Goal: Book appointment/travel/reservation

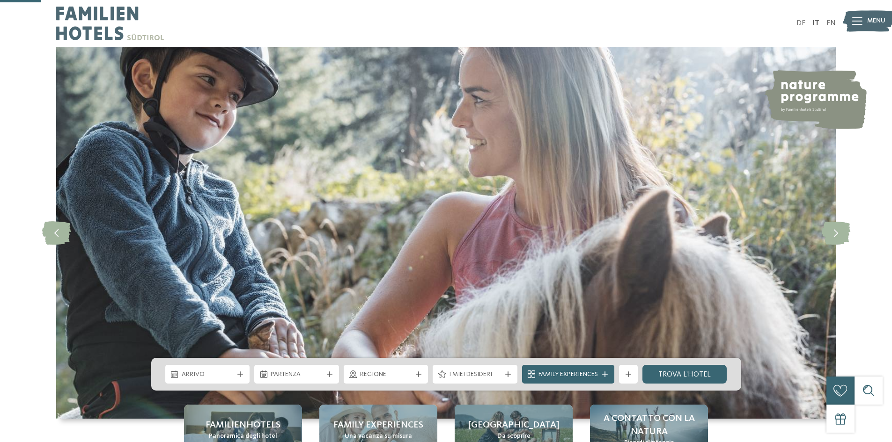
scroll to position [187, 0]
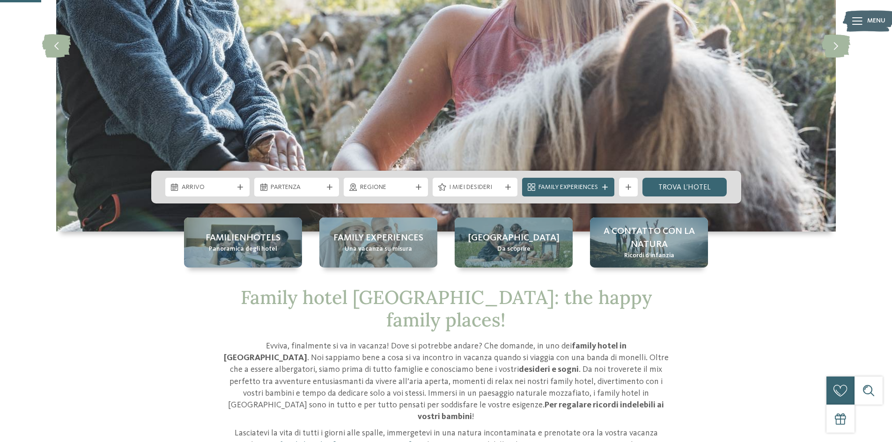
click at [233, 191] on div "Arrivo" at bounding box center [207, 187] width 57 height 10
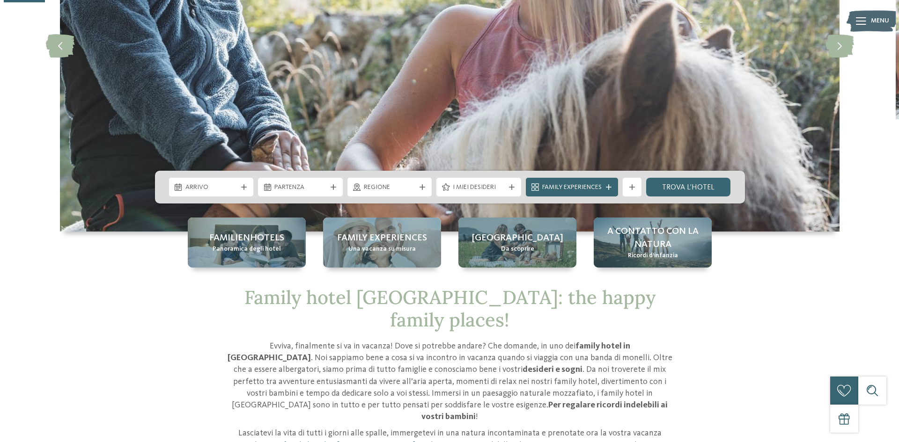
scroll to position [0, 0]
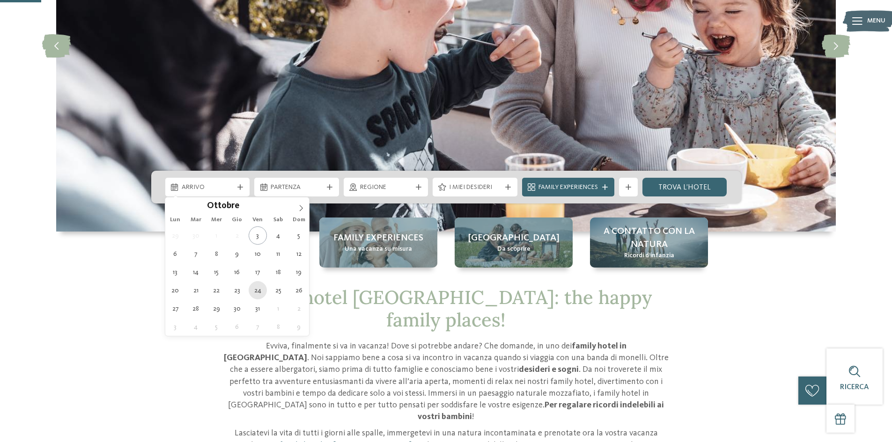
type div "24.10.2025"
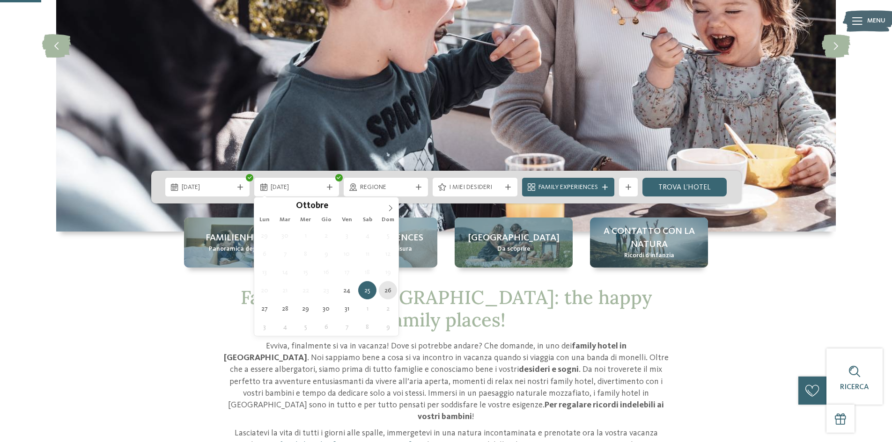
type div "26.10.2025"
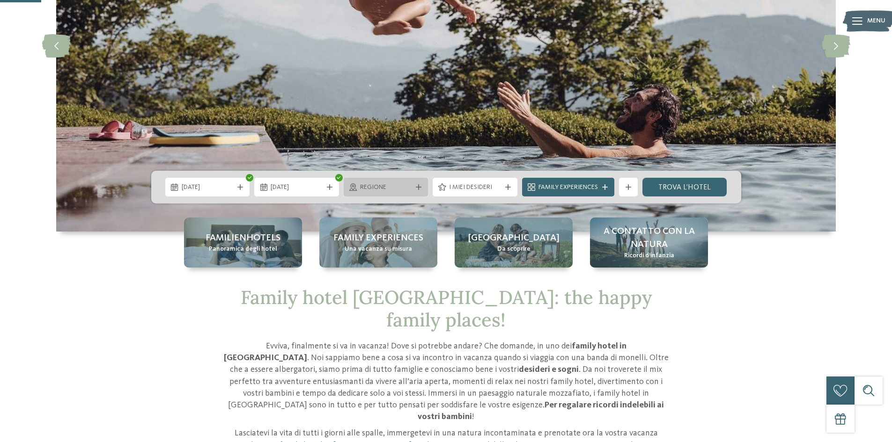
click at [391, 191] on span "Regione" at bounding box center [386, 187] width 52 height 9
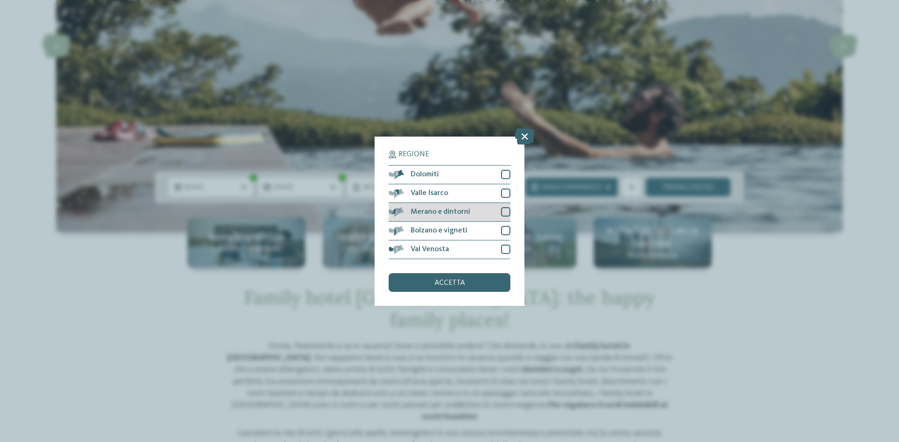
click at [504, 211] on div at bounding box center [505, 211] width 9 height 9
click at [471, 286] on div "accetta" at bounding box center [450, 282] width 122 height 19
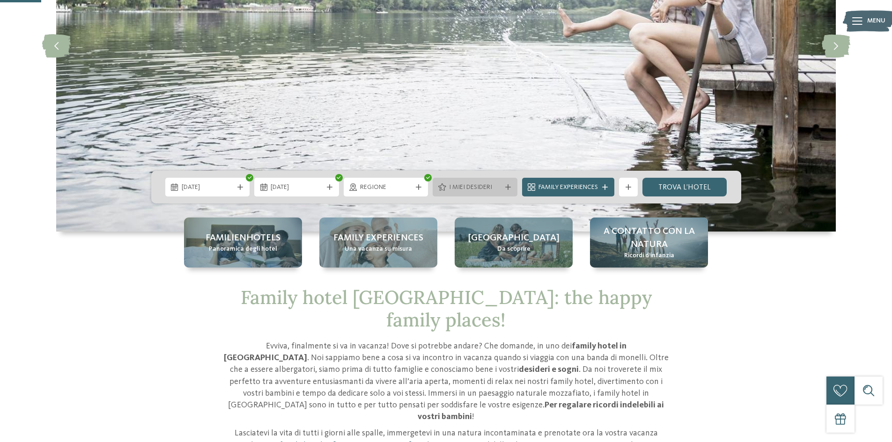
click at [499, 191] on span "I miei desideri" at bounding box center [475, 187] width 52 height 9
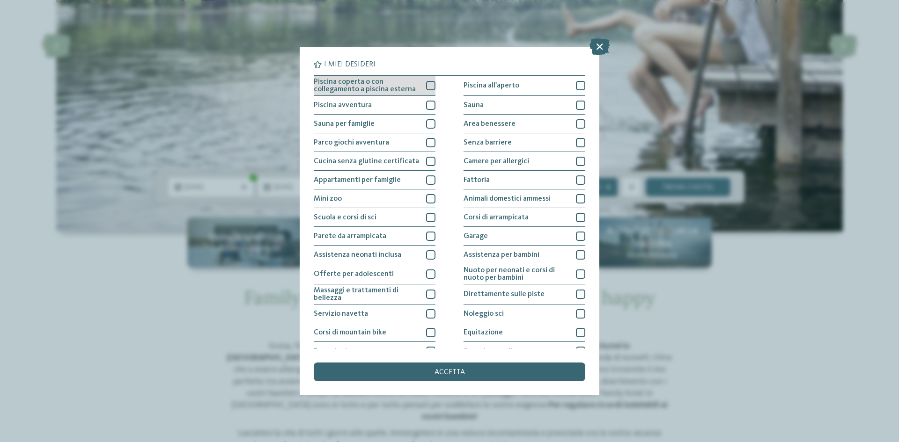
click at [426, 85] on div at bounding box center [430, 85] width 9 height 9
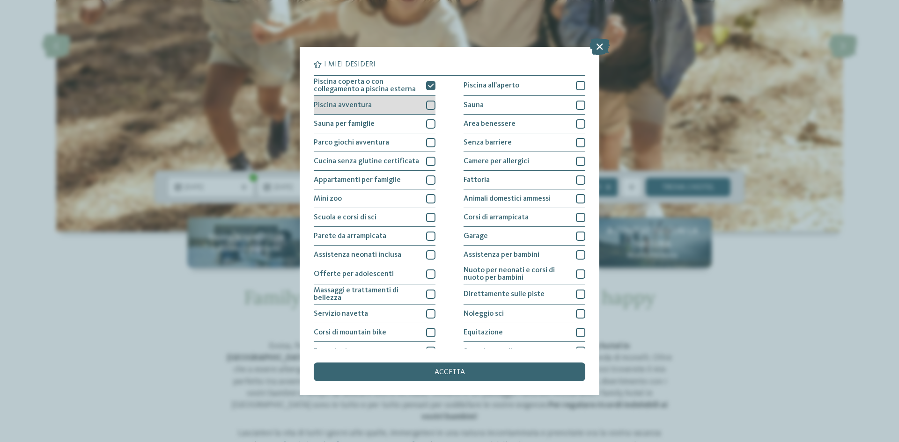
click at [429, 102] on div at bounding box center [430, 105] width 9 height 9
click at [429, 142] on div at bounding box center [430, 142] width 9 height 9
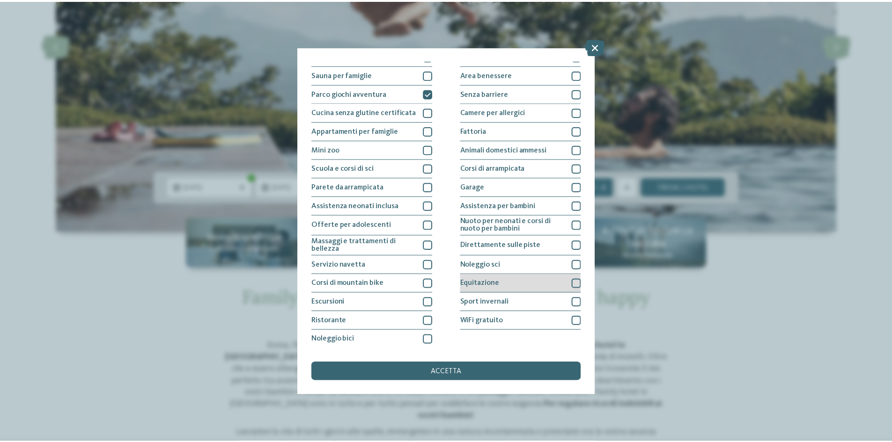
scroll to position [50, 0]
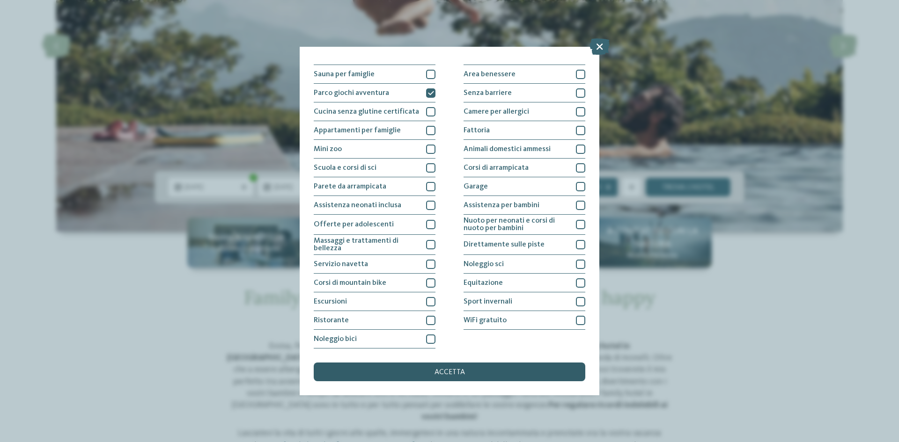
click at [451, 369] on span "accetta" at bounding box center [449, 372] width 30 height 7
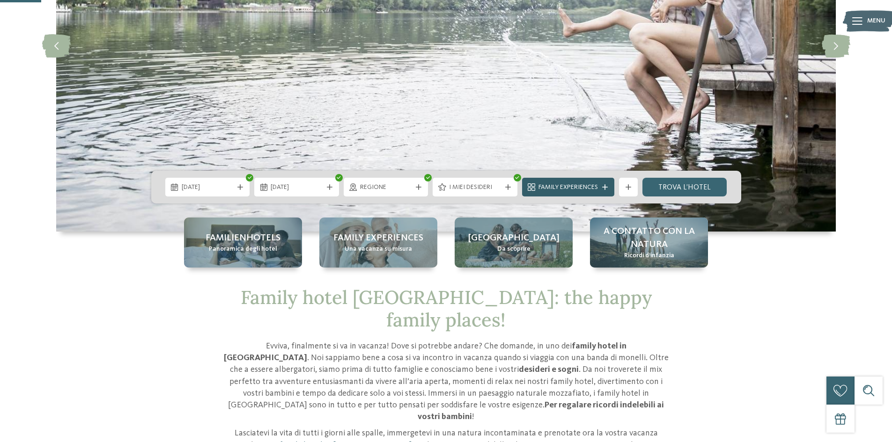
click at [536, 185] on div "Family Experiences" at bounding box center [568, 187] width 64 height 10
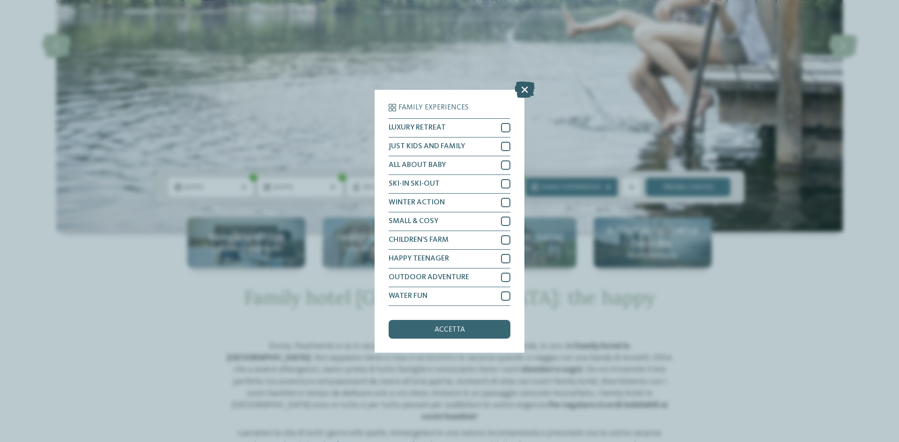
click at [525, 91] on icon at bounding box center [524, 89] width 20 height 16
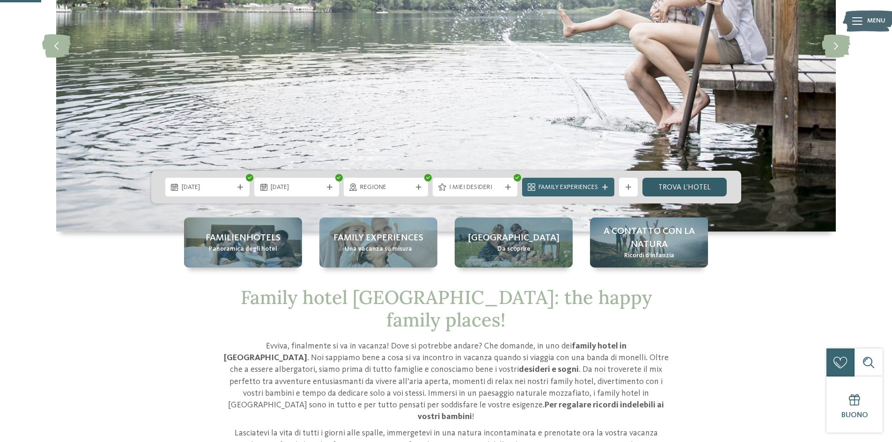
click at [684, 189] on link "trova l’hotel" at bounding box center [684, 187] width 85 height 19
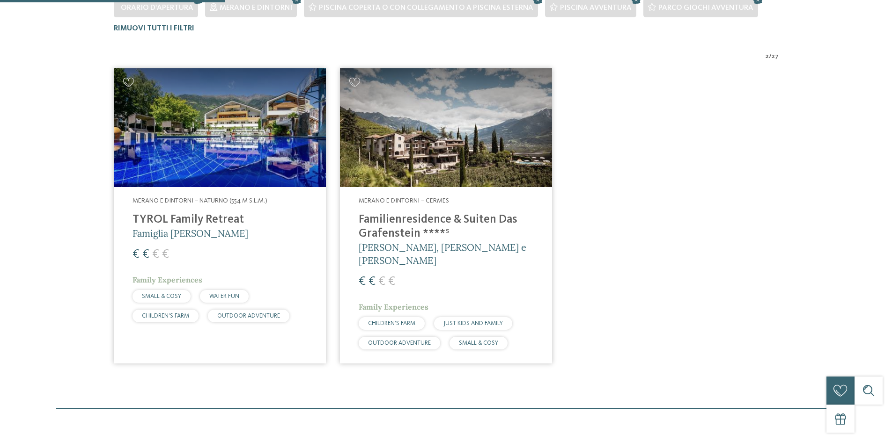
scroll to position [307, 0]
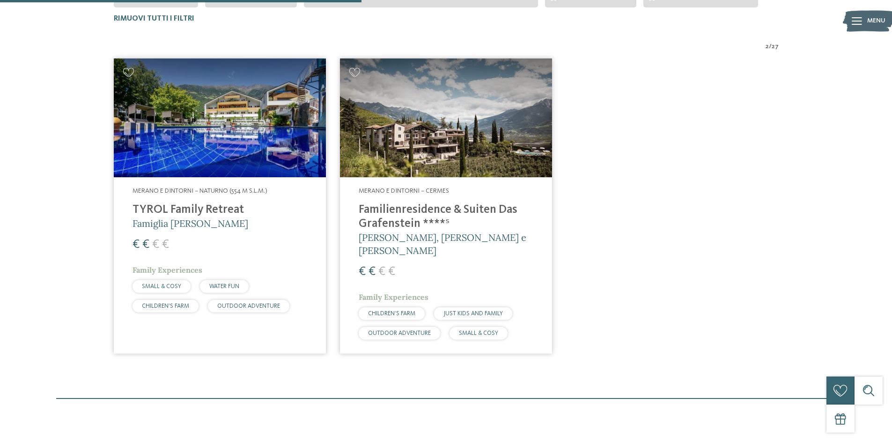
click at [258, 117] on img at bounding box center [220, 118] width 212 height 119
click at [219, 110] on img at bounding box center [220, 118] width 212 height 119
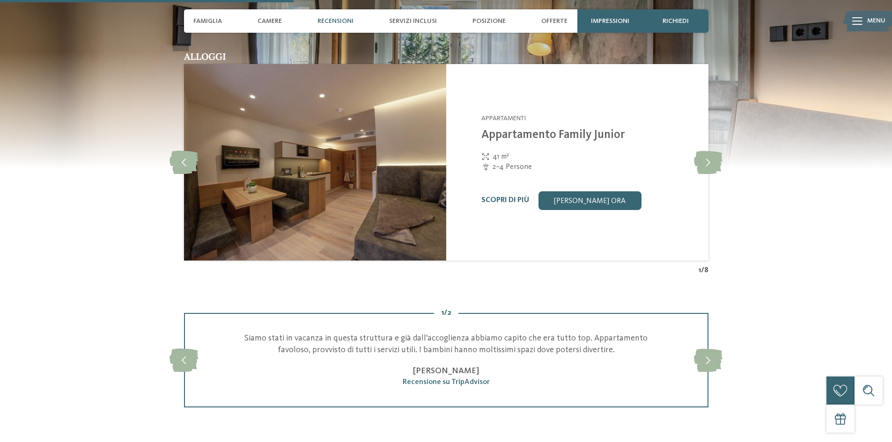
scroll to position [936, 0]
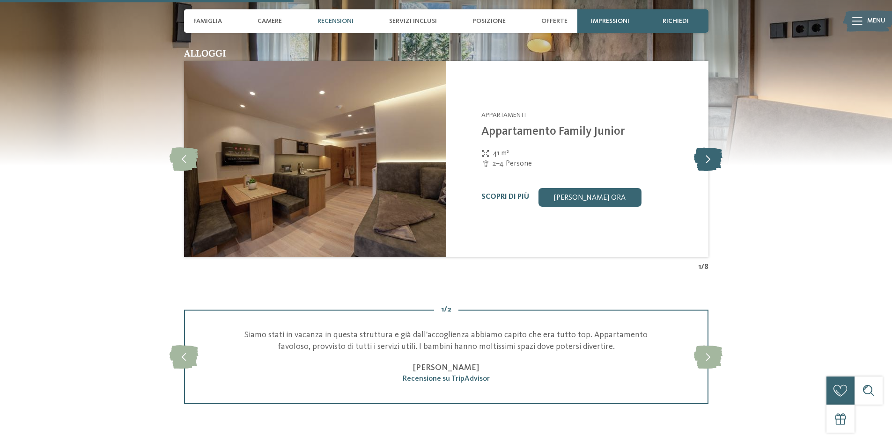
click at [708, 147] on icon at bounding box center [708, 158] width 29 height 23
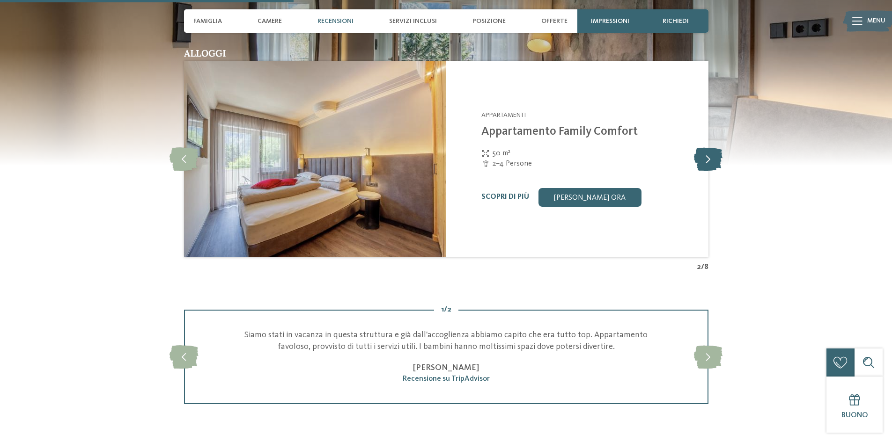
click at [708, 147] on icon at bounding box center [708, 158] width 29 height 23
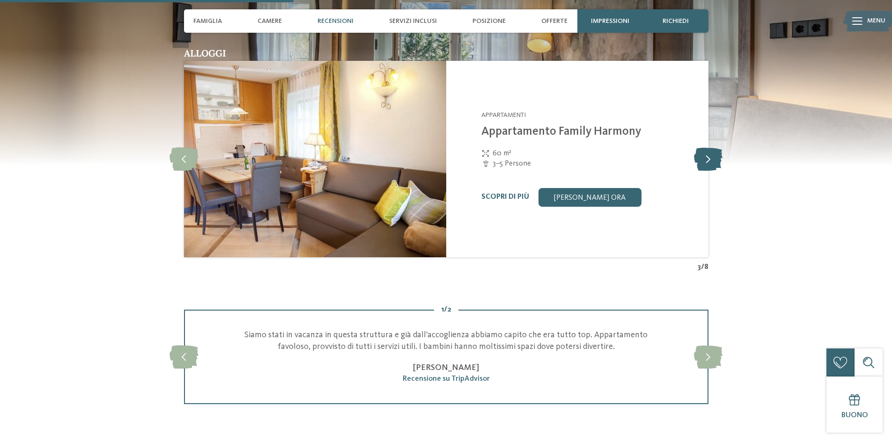
click at [705, 149] on icon at bounding box center [708, 158] width 29 height 23
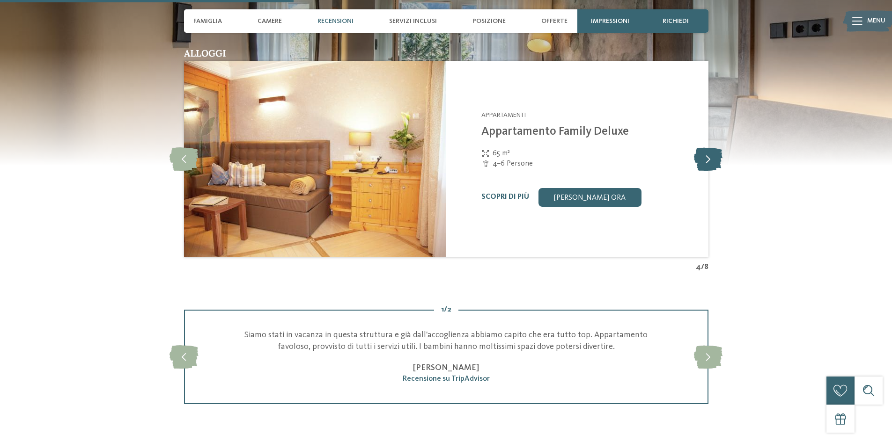
click at [705, 149] on icon at bounding box center [708, 158] width 29 height 23
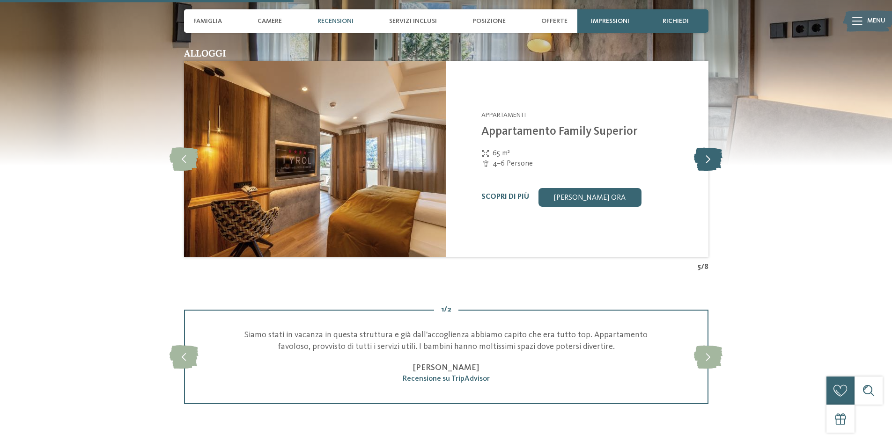
click at [705, 149] on icon at bounding box center [708, 158] width 29 height 23
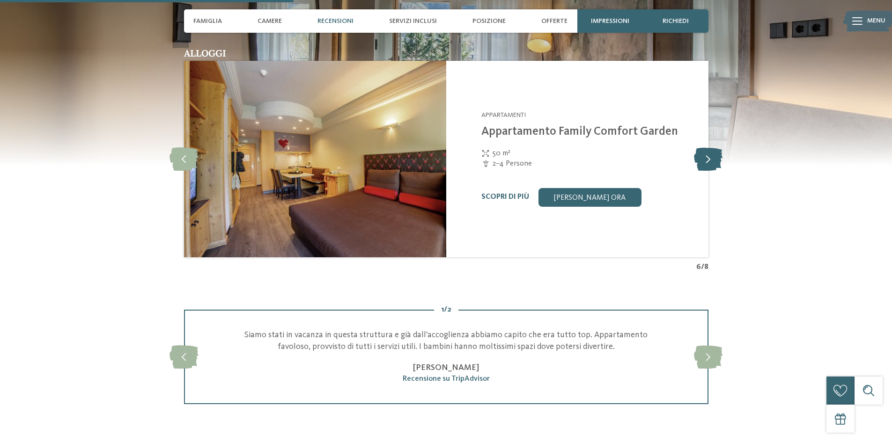
click at [705, 149] on icon at bounding box center [708, 158] width 29 height 23
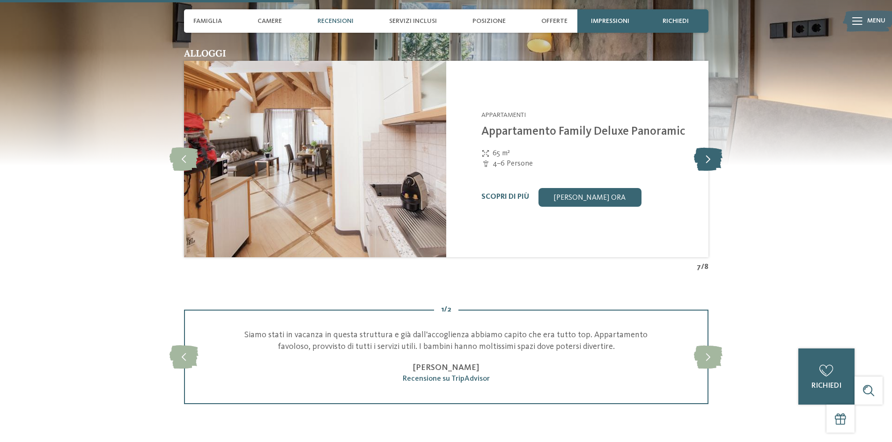
click at [705, 149] on icon at bounding box center [708, 158] width 29 height 23
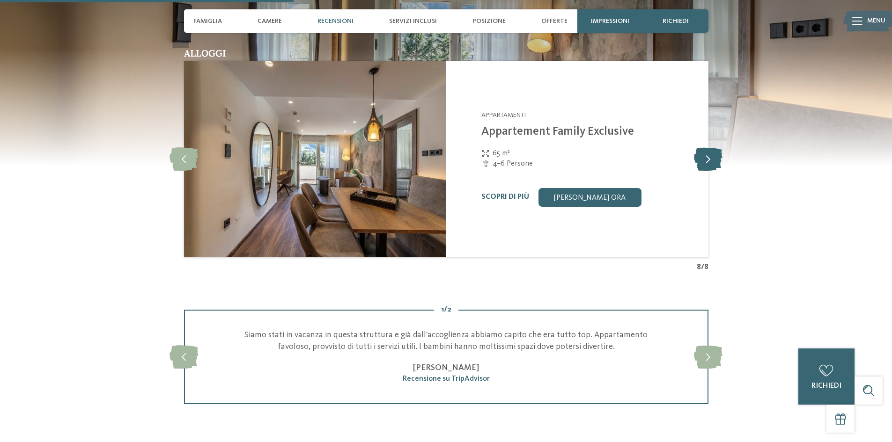
click at [705, 149] on icon at bounding box center [708, 158] width 29 height 23
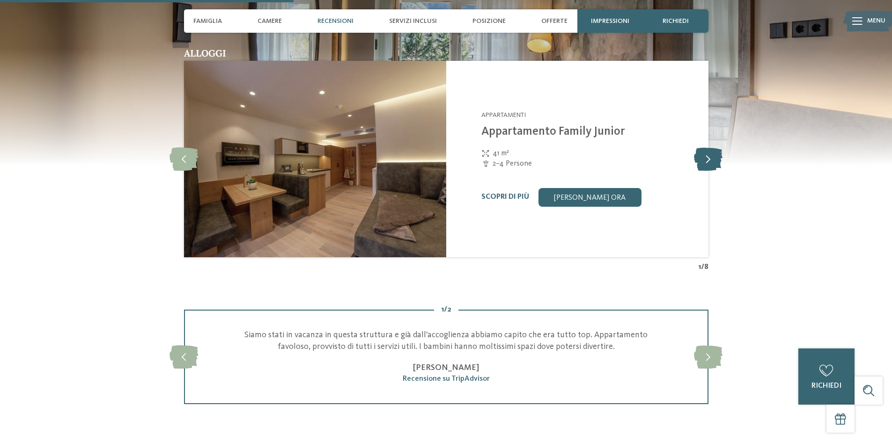
click at [705, 149] on icon at bounding box center [708, 158] width 29 height 23
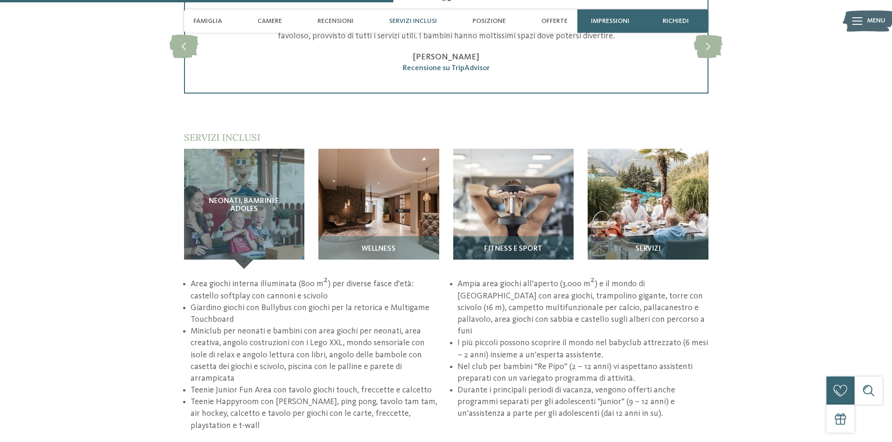
scroll to position [1264, 0]
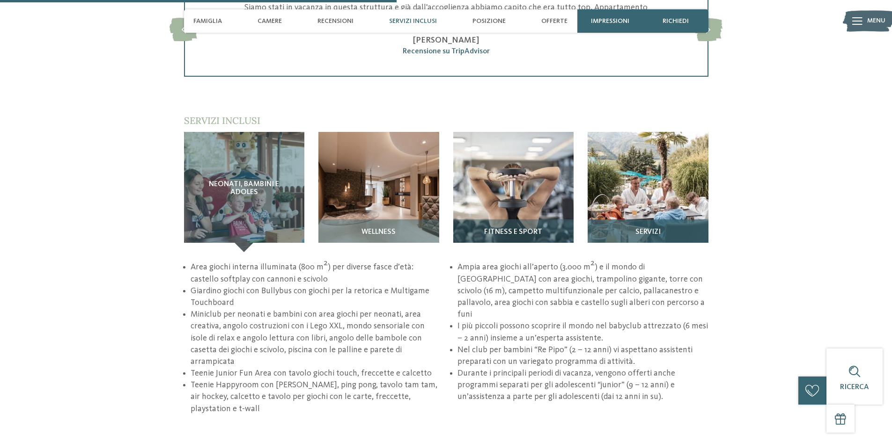
click at [648, 180] on img at bounding box center [647, 192] width 121 height 121
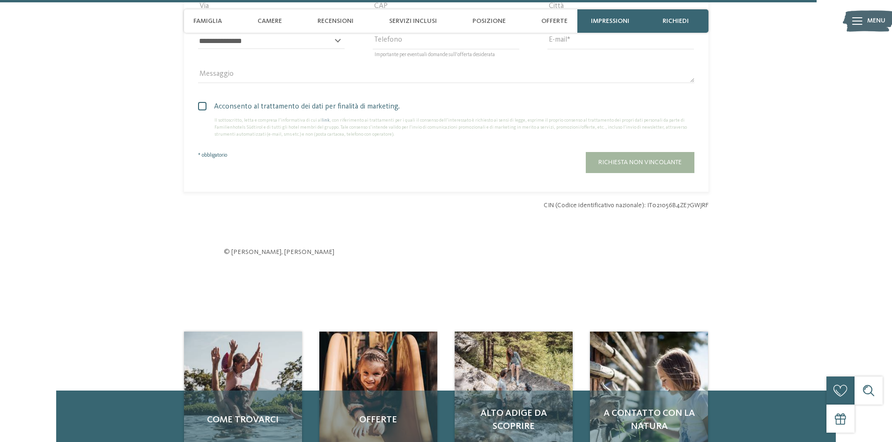
scroll to position [2574, 0]
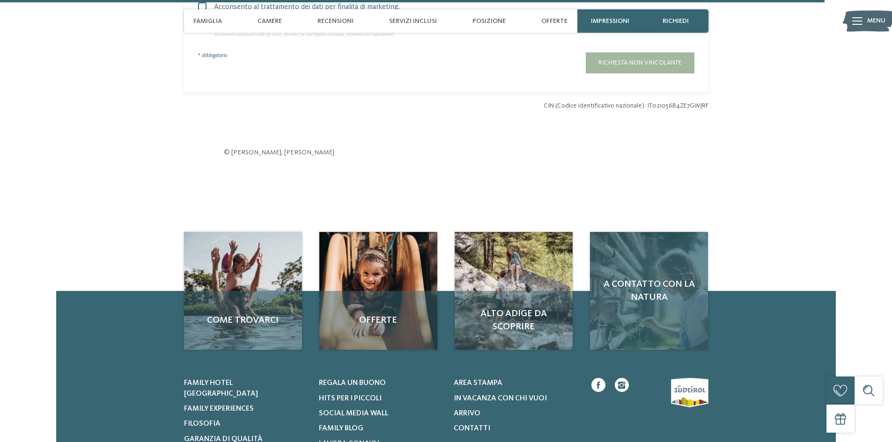
click at [653, 302] on div "A contatto con la natura" at bounding box center [649, 291] width 118 height 118
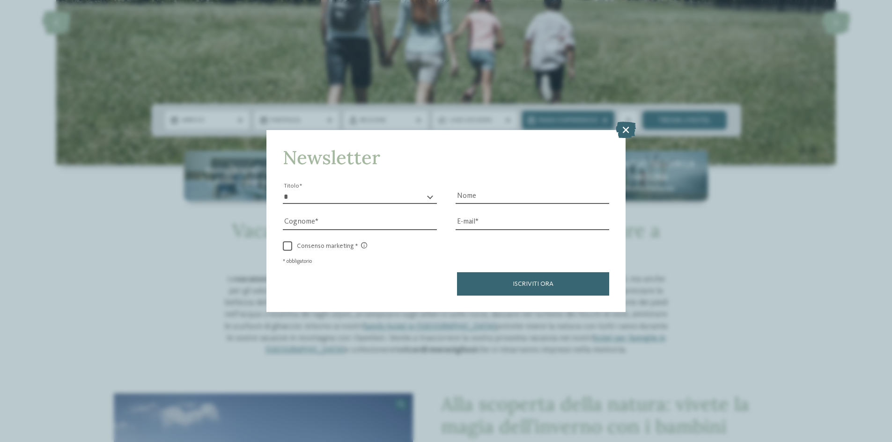
scroll to position [187, 0]
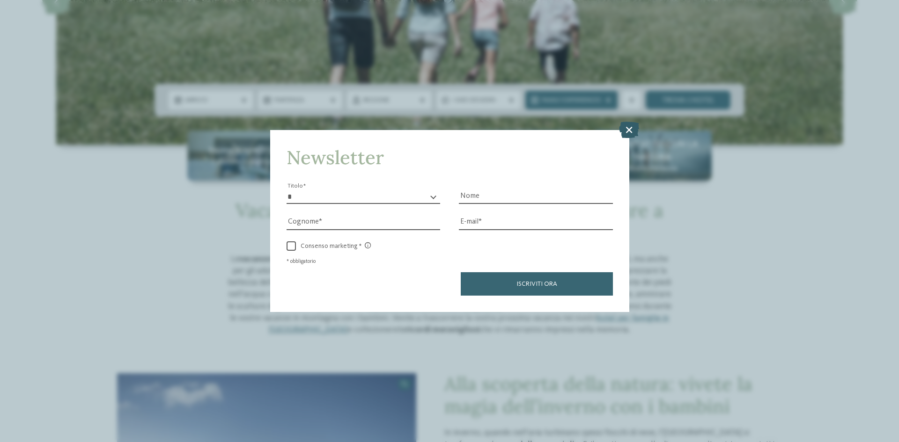
click at [628, 130] on icon at bounding box center [629, 130] width 20 height 16
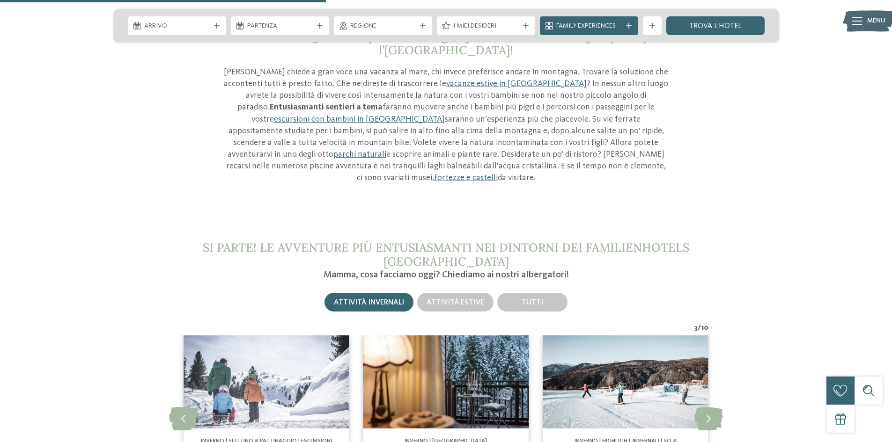
scroll to position [1030, 0]
